Goal: Task Accomplishment & Management: Manage account settings

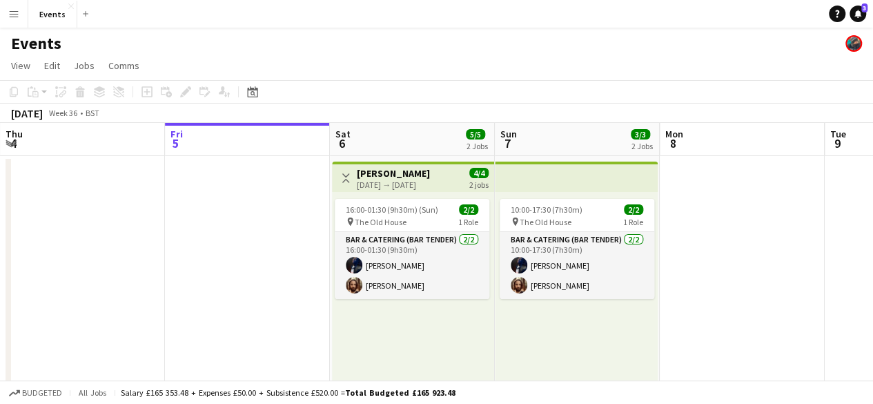
click at [215, 157] on app-date-cell at bounding box center [247, 385] width 165 height 459
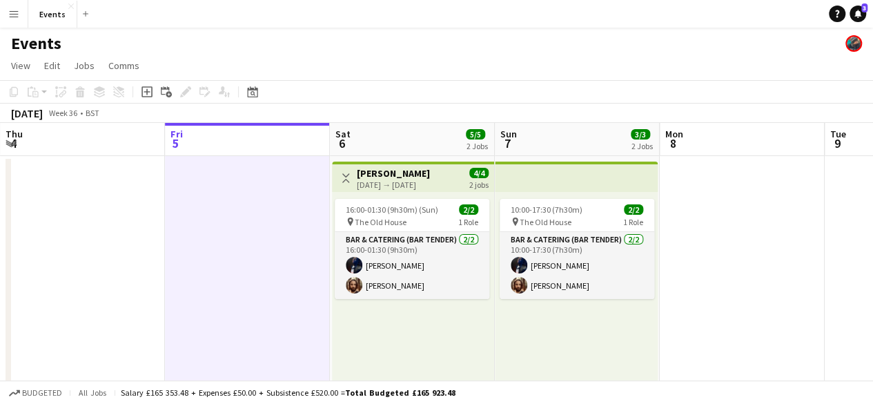
drag, startPoint x: 10, startPoint y: 9, endPoint x: 313, endPoint y: 85, distance: 311.5
click at [313, 85] on app-toolbar "Copy Paste Paste Ctrl+V Paste with crew Ctrl+Shift+V Paste linked Job [GEOGRAPH…" at bounding box center [436, 91] width 873 height 23
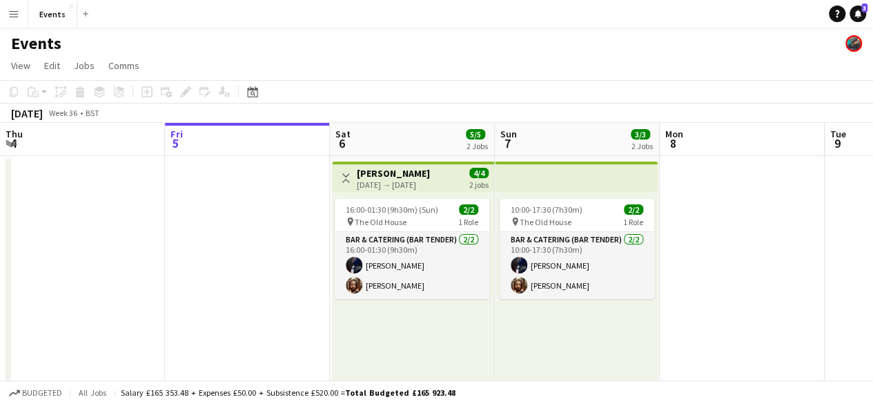
click at [12, 13] on app-icon "Menu" at bounding box center [13, 13] width 11 height 11
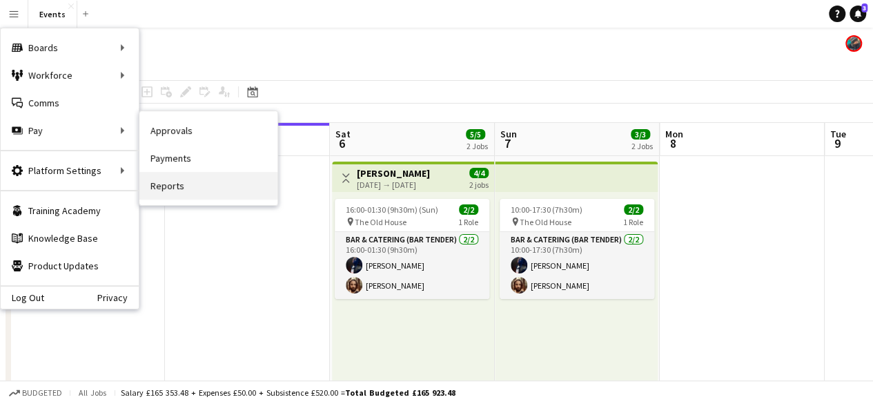
click at [188, 179] on link "Reports" at bounding box center [208, 186] width 138 height 28
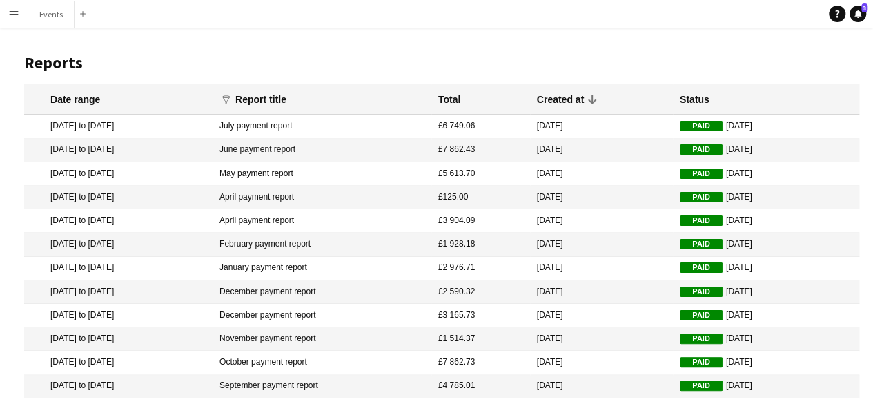
click at [6, 8] on button "Menu" at bounding box center [14, 14] width 28 height 28
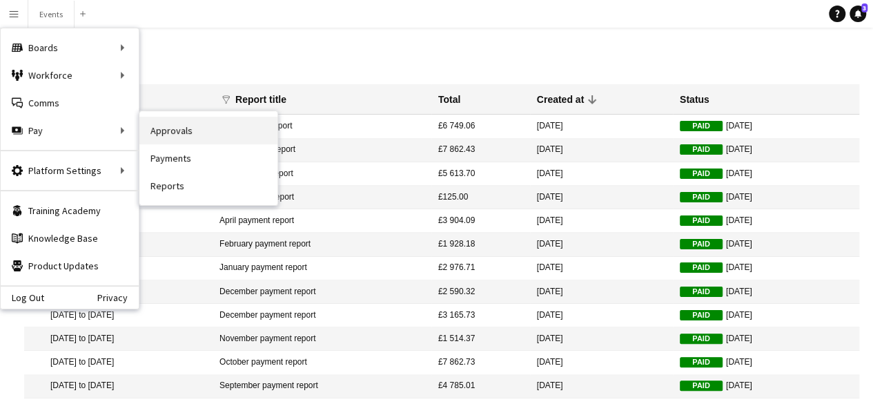
click at [168, 131] on link "Approvals" at bounding box center [208, 131] width 138 height 28
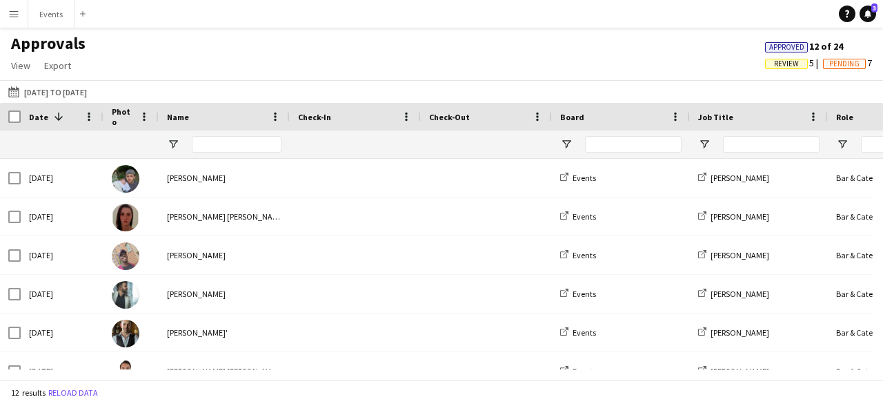
click at [81, 82] on div "[DATE] to [DATE] [DATE] to [DATE] [DATE] This Week This Month [DATE] Last Week …" at bounding box center [441, 91] width 883 height 23
click at [79, 89] on button "[DATE] to [DATE] [DATE] to [DATE]" at bounding box center [48, 91] width 84 height 17
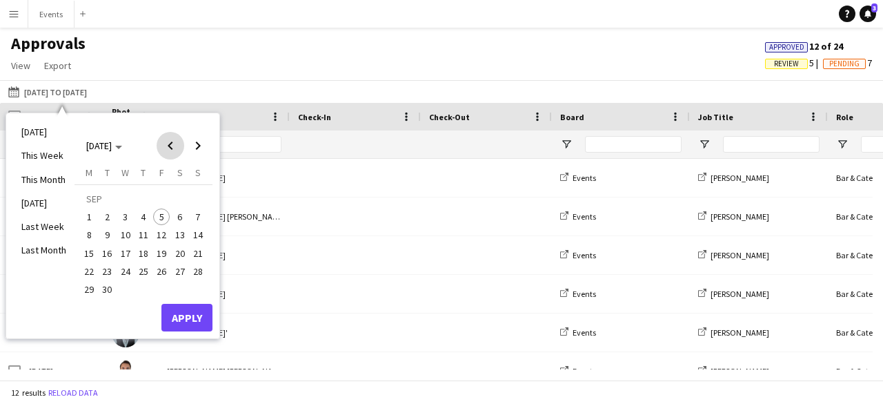
click at [166, 145] on span "Previous month" at bounding box center [171, 146] width 28 height 28
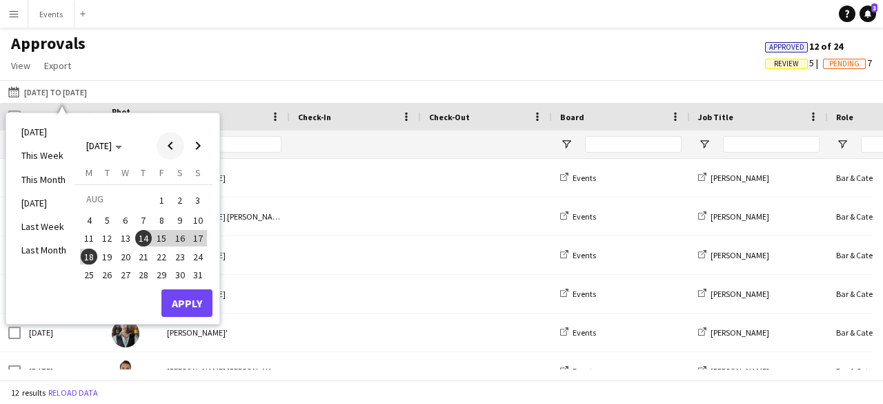
click at [166, 145] on span "Previous month" at bounding box center [171, 146] width 28 height 28
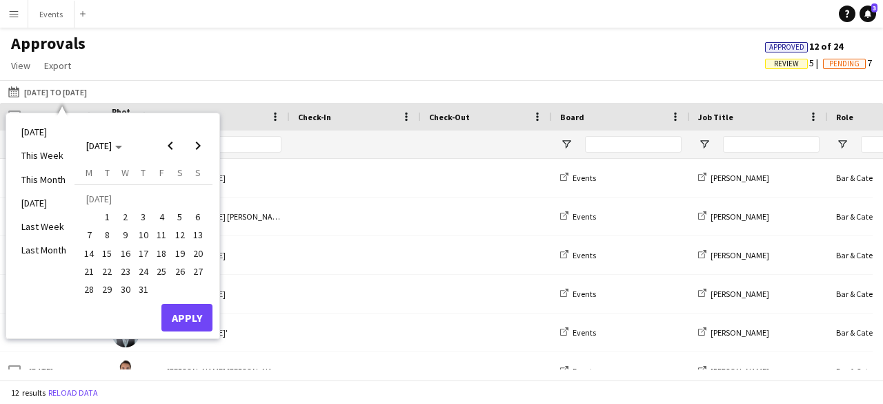
click at [201, 256] on span "20" at bounding box center [198, 253] width 17 height 17
click at [201, 148] on span "Next month" at bounding box center [198, 146] width 28 height 28
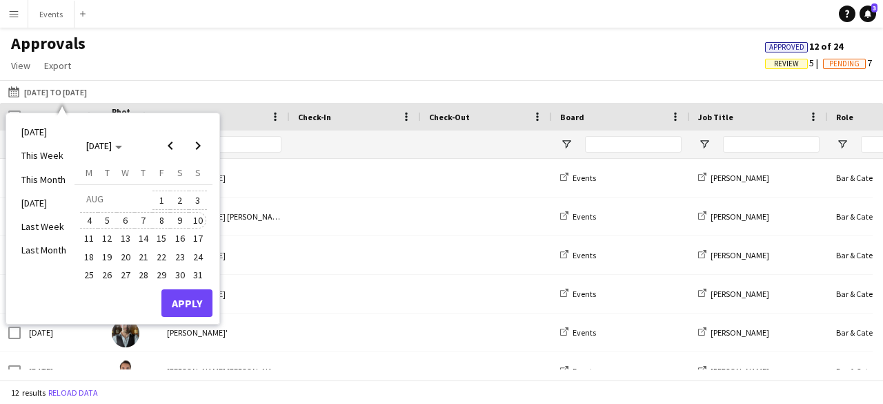
click at [197, 222] on span "10" at bounding box center [198, 220] width 17 height 17
click at [146, 217] on span "7" at bounding box center [143, 220] width 17 height 17
click at [170, 154] on span "Previous month" at bounding box center [171, 146] width 28 height 28
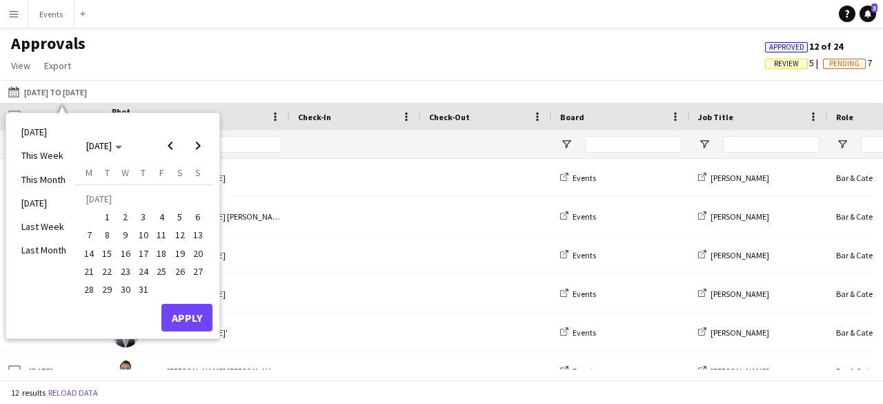
click at [199, 248] on span "20" at bounding box center [198, 253] width 17 height 17
click at [197, 252] on span "20" at bounding box center [198, 253] width 17 height 17
click at [182, 252] on span "19" at bounding box center [180, 253] width 17 height 17
click at [194, 251] on span "20" at bounding box center [198, 253] width 17 height 17
click at [201, 150] on span "Next month" at bounding box center [198, 146] width 28 height 28
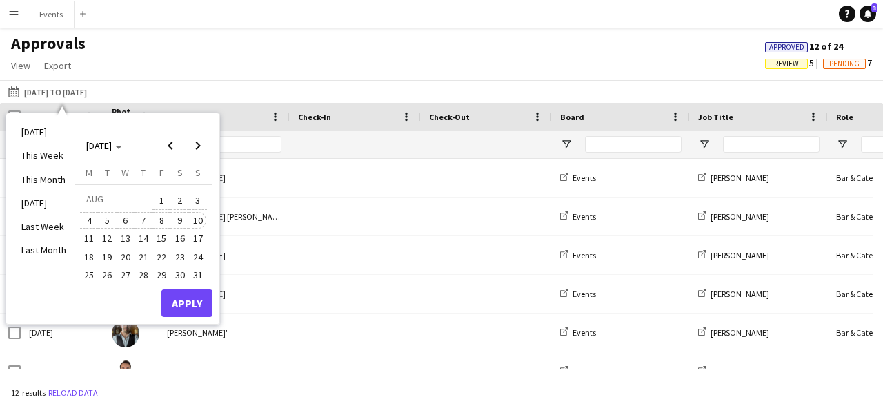
click at [201, 224] on span "10" at bounding box center [198, 220] width 17 height 17
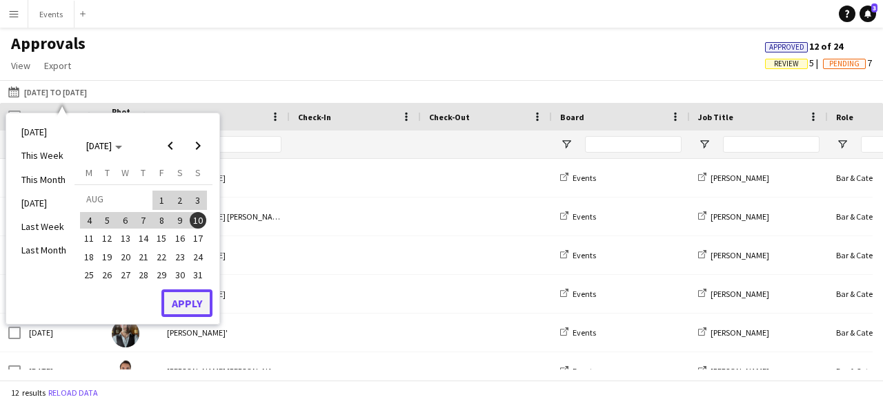
click at [204, 301] on button "Apply" at bounding box center [186, 303] width 51 height 28
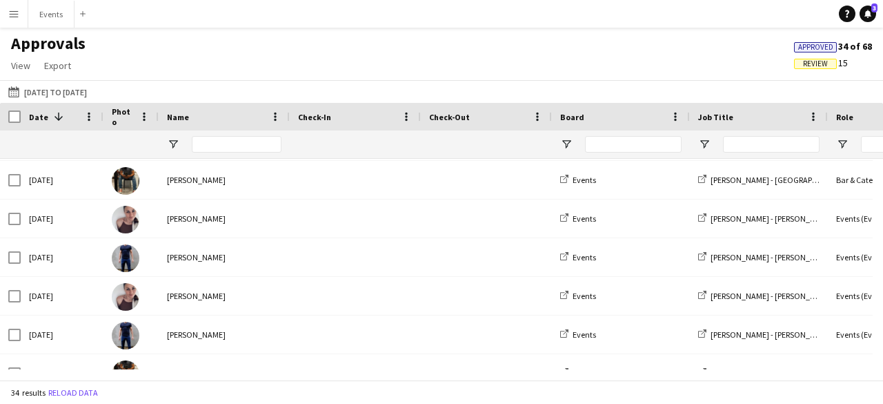
scroll to position [184, 0]
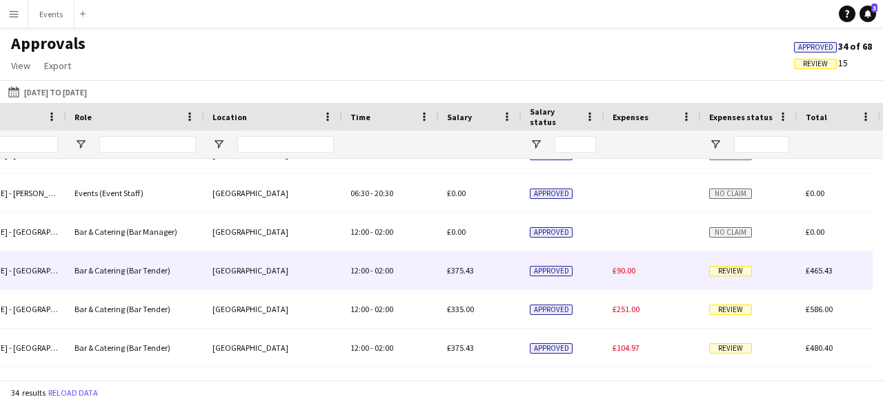
click at [470, 270] on span "£375.43" at bounding box center [460, 270] width 27 height 10
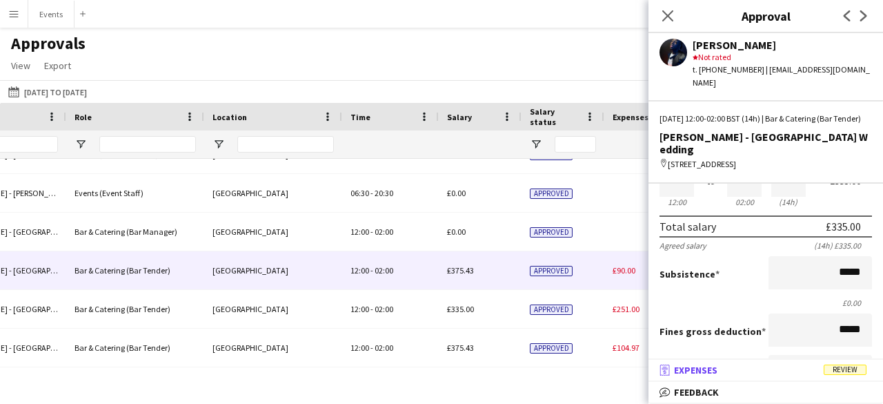
click at [724, 361] on mat-expansion-panel-header "receipt Expenses Review" at bounding box center [765, 369] width 235 height 21
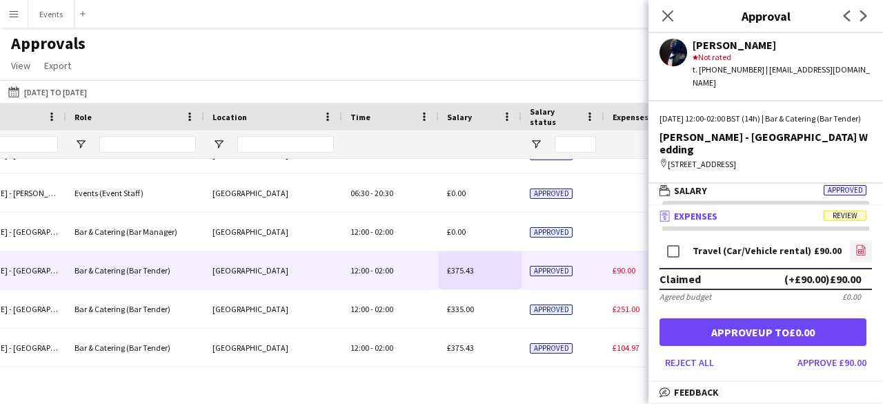
click at [857, 240] on link "file-image" at bounding box center [861, 251] width 22 height 22
